Goal: Information Seeking & Learning: Check status

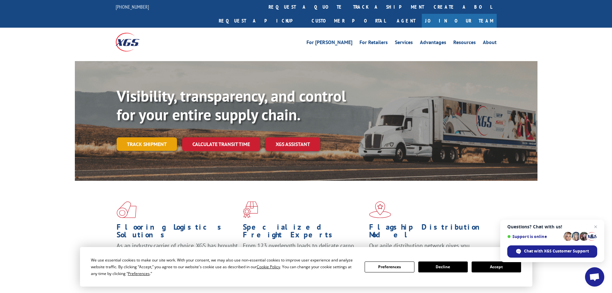
click at [153, 137] on link "Track shipment" at bounding box center [147, 143] width 60 height 13
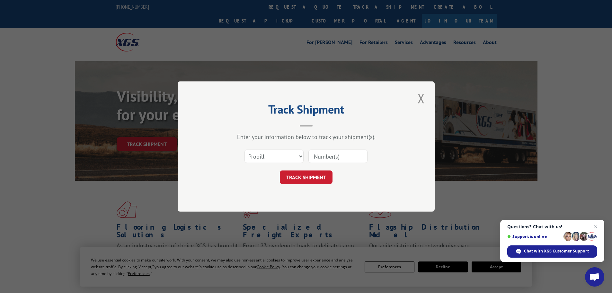
click at [327, 148] on div "Select category... Probill BOL PO" at bounding box center [306, 155] width 193 height 21
click at [286, 160] on select "Select category... Probill BOL PO" at bounding box center [273, 155] width 59 height 13
select select "bol"
click at [244, 149] on select "Select category... Probill BOL PO" at bounding box center [273, 155] width 59 height 13
click at [328, 153] on input at bounding box center [337, 155] width 59 height 13
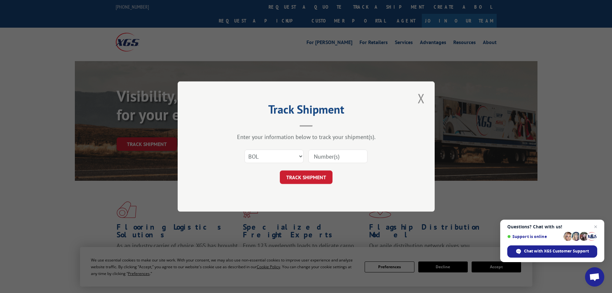
paste input "5945723"
type input "5945723"
click at [312, 164] on div "Select category... Probill BOL PO 5945723" at bounding box center [306, 155] width 193 height 21
click at [307, 173] on button "TRACK SHIPMENT" at bounding box center [306, 176] width 53 height 13
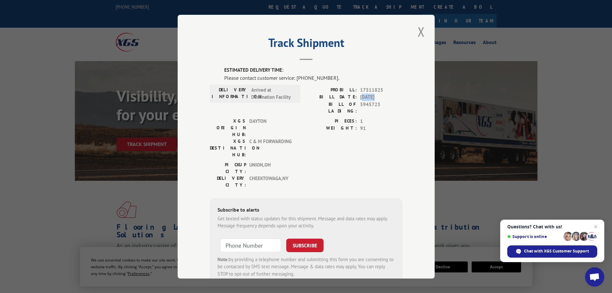
drag, startPoint x: 360, startPoint y: 98, endPoint x: 374, endPoint y: 99, distance: 13.5
click at [374, 99] on span "[DATE]" at bounding box center [381, 96] width 42 height 7
click at [422, 35] on button "Close modal" at bounding box center [421, 32] width 11 height 18
